Goal: Navigation & Orientation: Go to known website

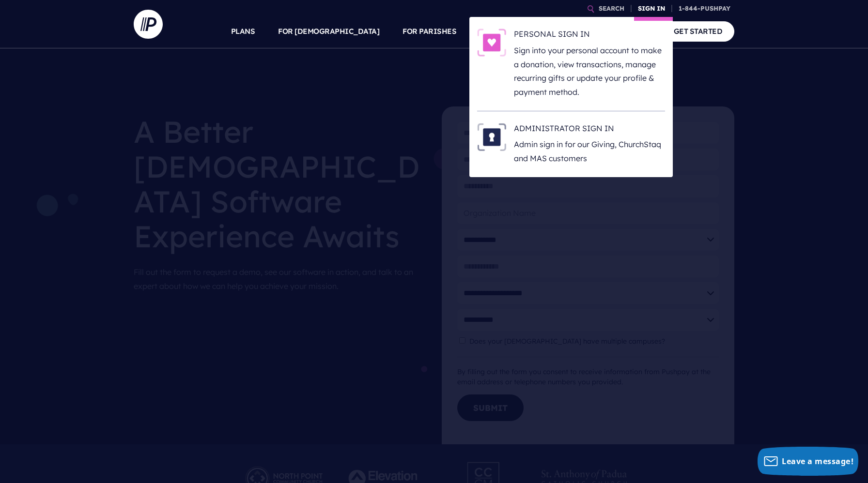
click at [642, 8] on link "SIGN IN" at bounding box center [651, 8] width 35 height 17
click at [639, 8] on link "SIGN IN" at bounding box center [651, 8] width 35 height 17
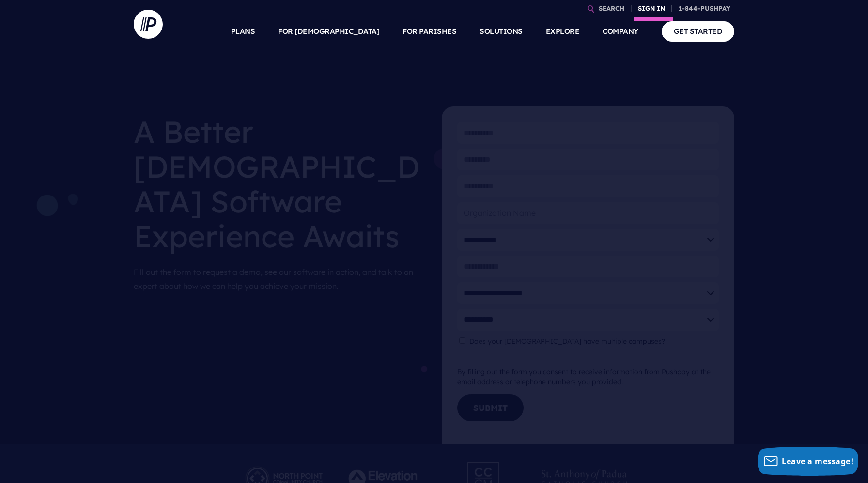
click at [642, 7] on link "SIGN IN" at bounding box center [651, 8] width 35 height 17
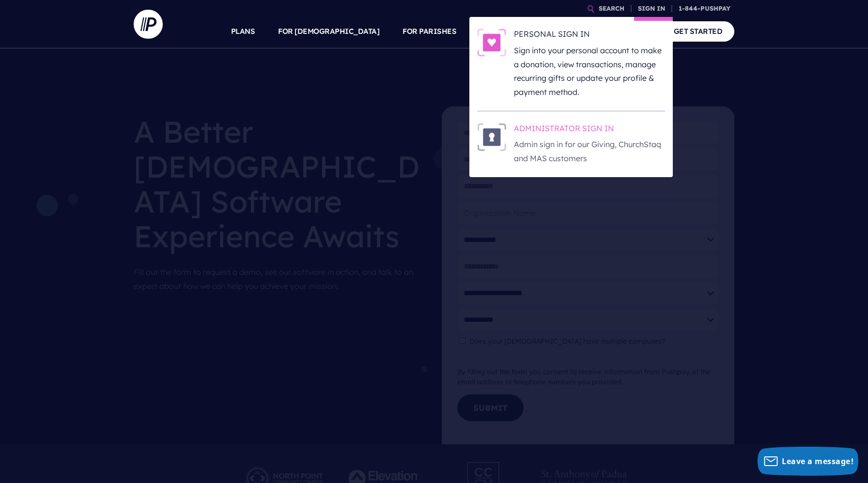
click at [544, 133] on h6 "ADMINISTRATOR SIGN IN" at bounding box center [589, 130] width 151 height 15
